Goal: Navigation & Orientation: Find specific page/section

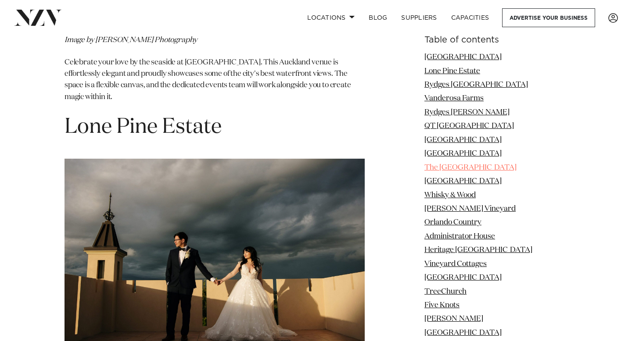
scroll to position [1392, 0]
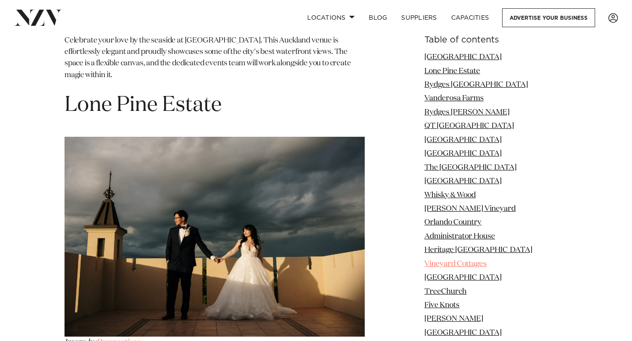
click at [464, 265] on link "Vineyard Cottages" at bounding box center [455, 264] width 62 height 7
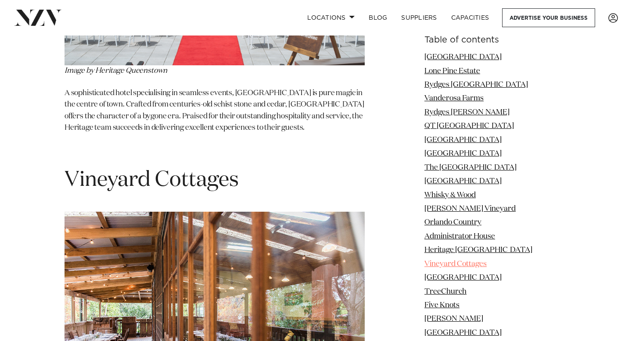
scroll to position [6141, 0]
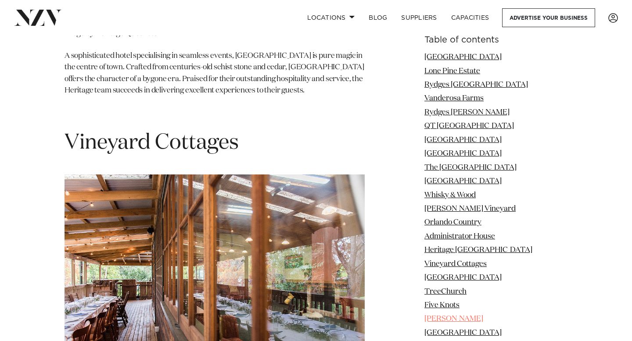
click at [461, 317] on link "[PERSON_NAME]" at bounding box center [453, 318] width 59 height 7
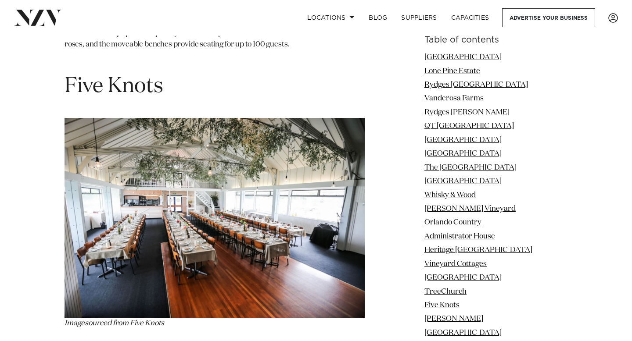
scroll to position [7220, 0]
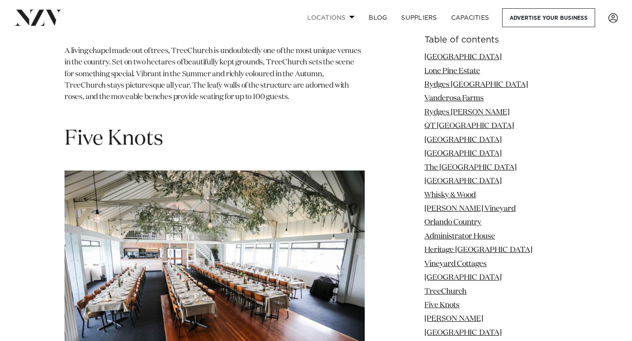
click at [336, 22] on link "Locations" at bounding box center [330, 17] width 61 height 19
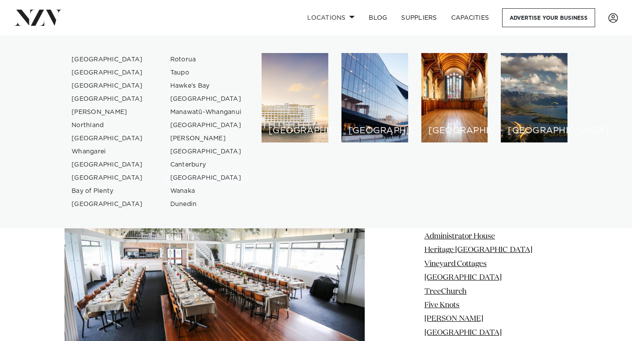
click at [193, 176] on link "[GEOGRAPHIC_DATA]" at bounding box center [206, 178] width 86 height 13
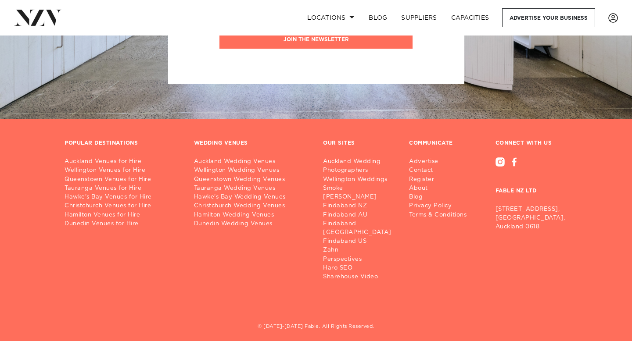
scroll to position [1326, 0]
